Goal: Find specific page/section: Find specific page/section

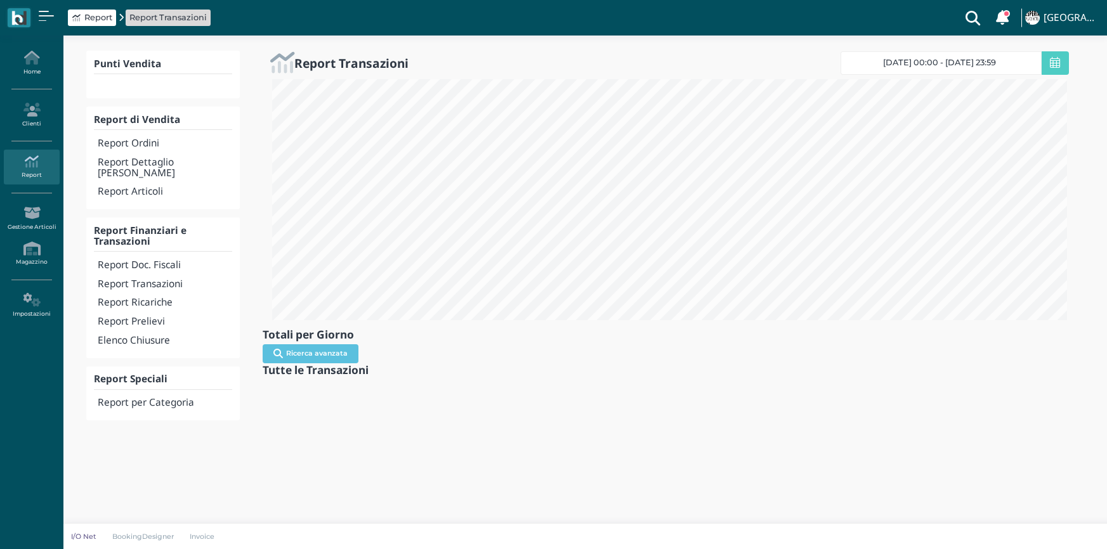
select select
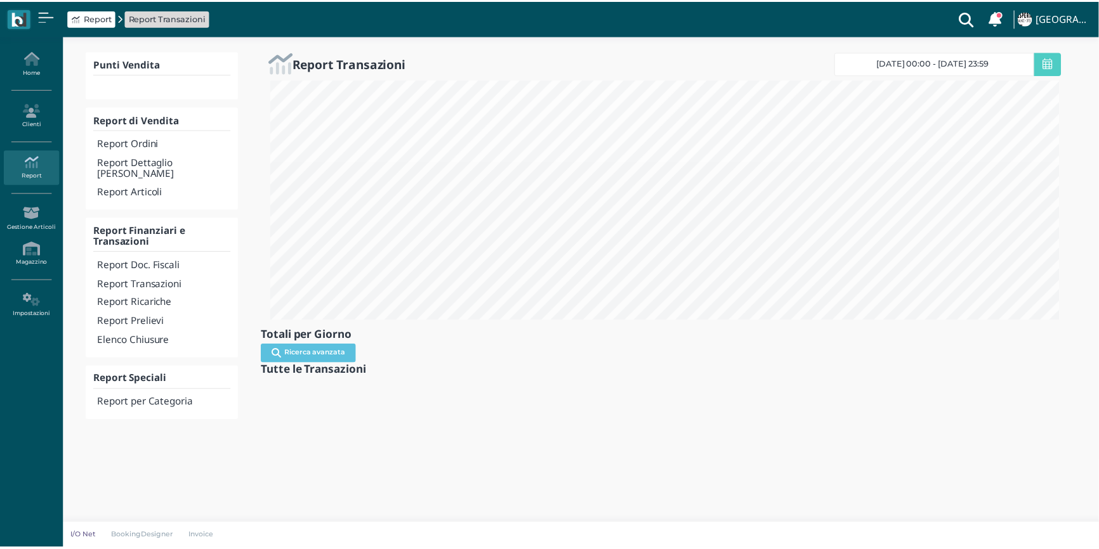
scroll to position [241, 806]
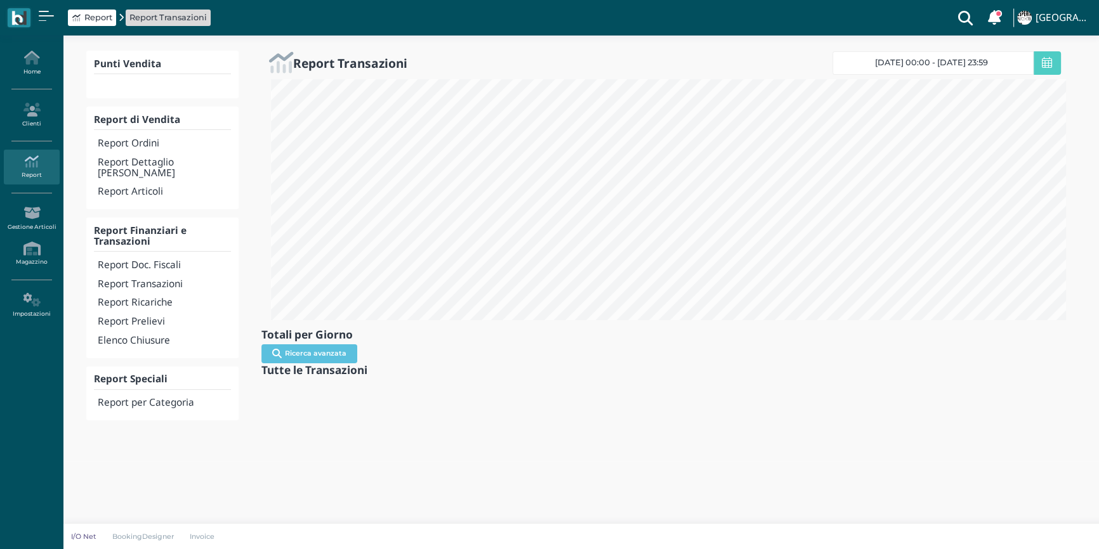
select select
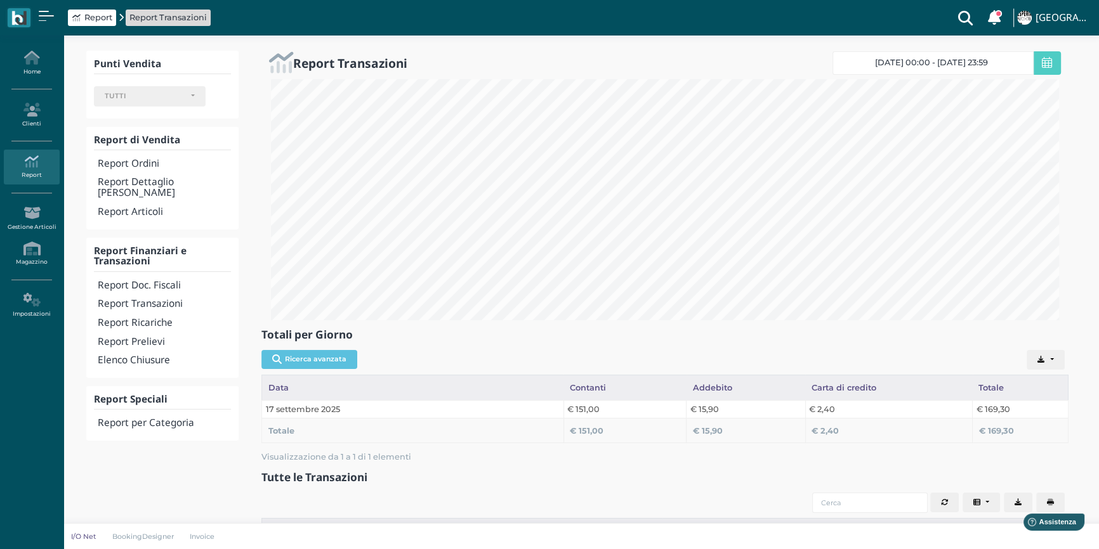
scroll to position [0, 0]
select select
